Goal: Find specific page/section: Find specific page/section

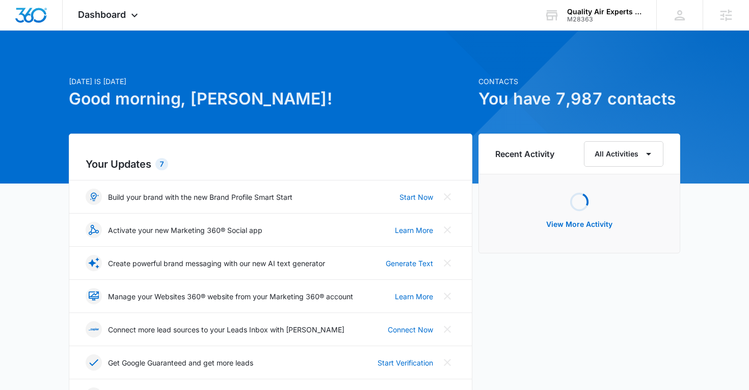
click at [599, 22] on div "M28363" at bounding box center [604, 19] width 74 height 7
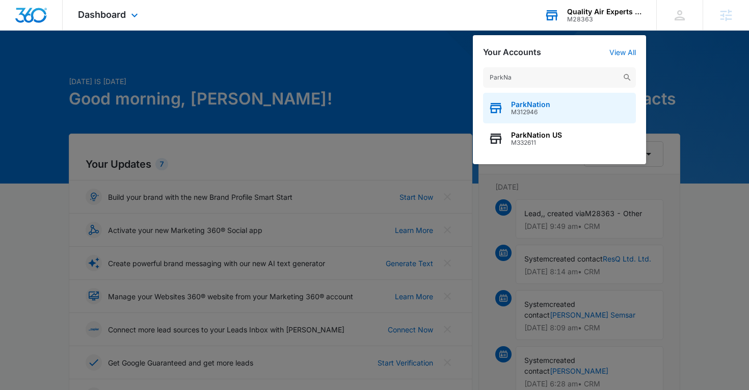
type input "ParkNa"
click at [539, 109] on span "M312946" at bounding box center [530, 112] width 39 height 7
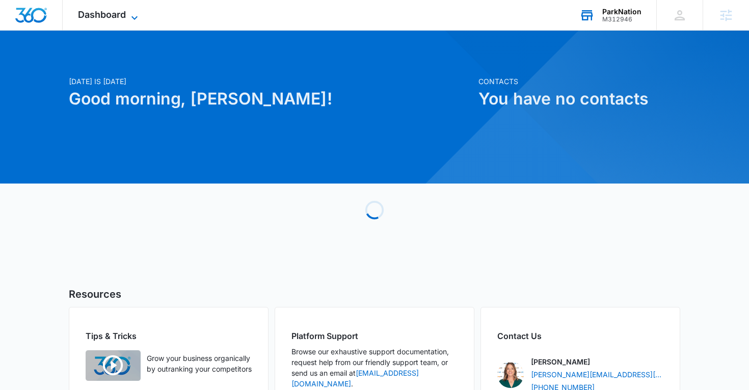
click at [100, 17] on span "Dashboard" at bounding box center [102, 14] width 48 height 11
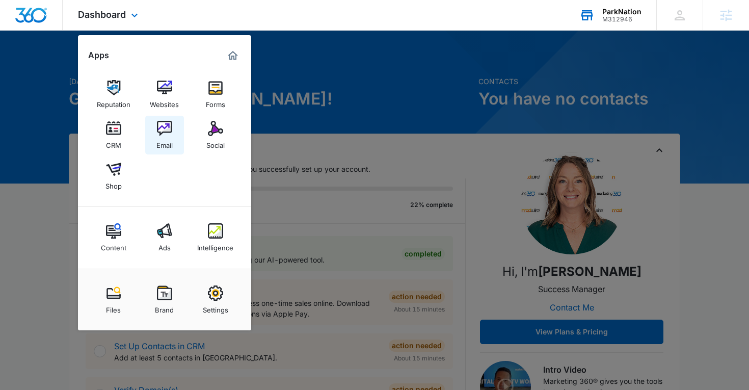
click at [171, 130] on img at bounding box center [164, 128] width 15 height 15
